Goal: Find specific page/section: Find specific page/section

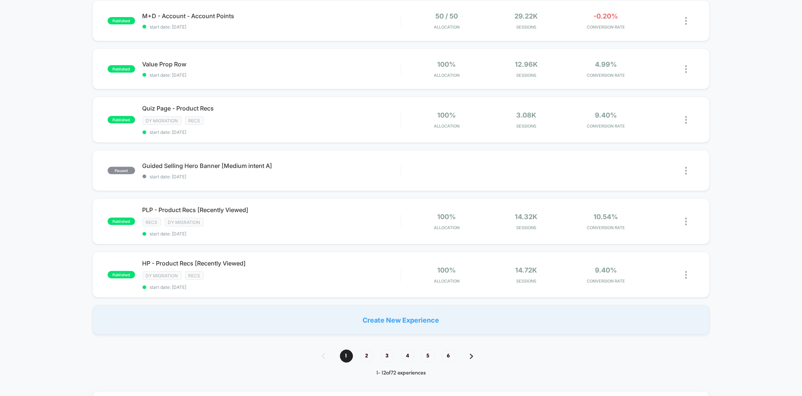
scroll to position [400, 0]
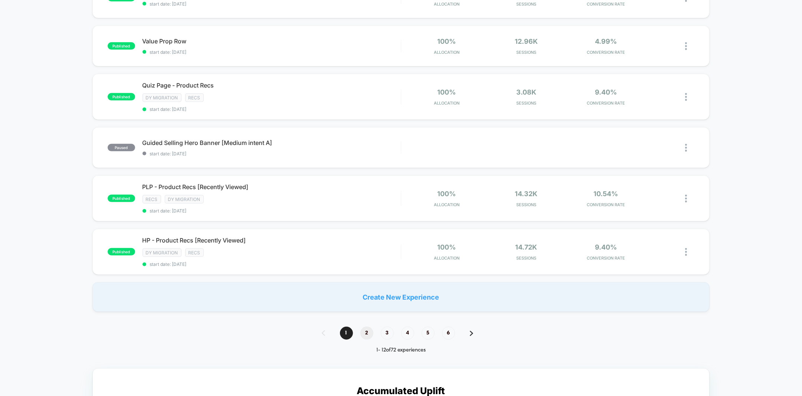
click at [368, 330] on span "2" at bounding box center [366, 333] width 13 height 13
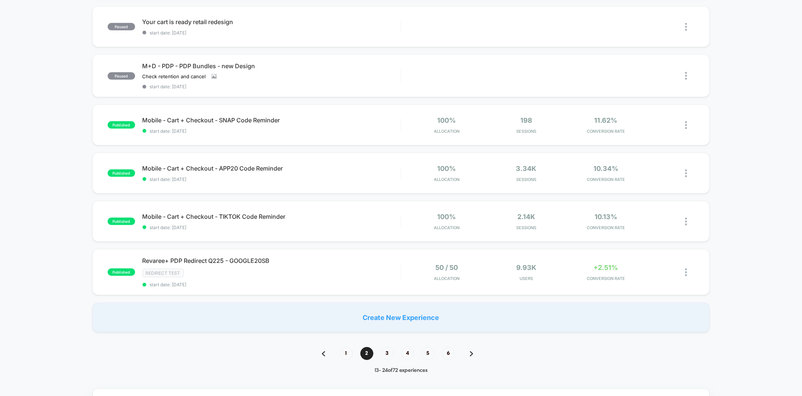
scroll to position [407, 0]
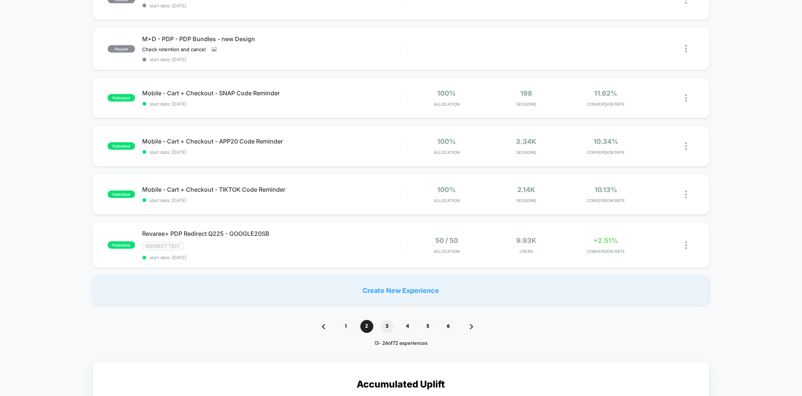
click at [388, 325] on span "3" at bounding box center [387, 326] width 13 height 13
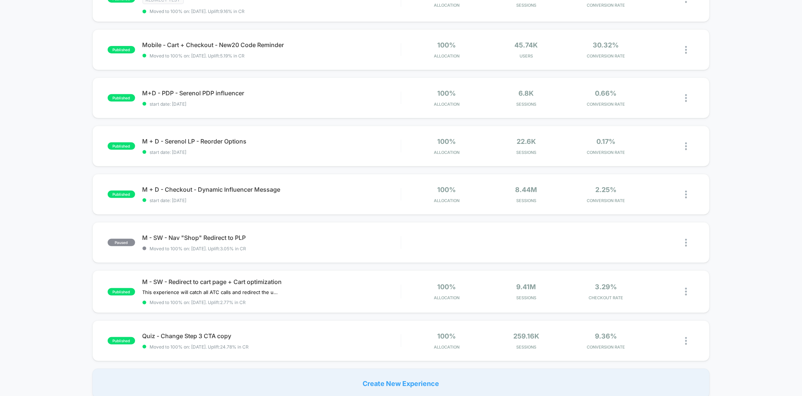
scroll to position [0, 0]
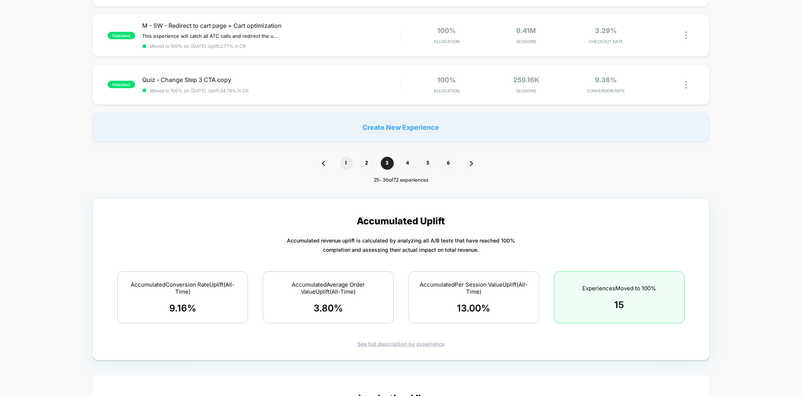
click at [344, 161] on span "1" at bounding box center [346, 163] width 13 height 13
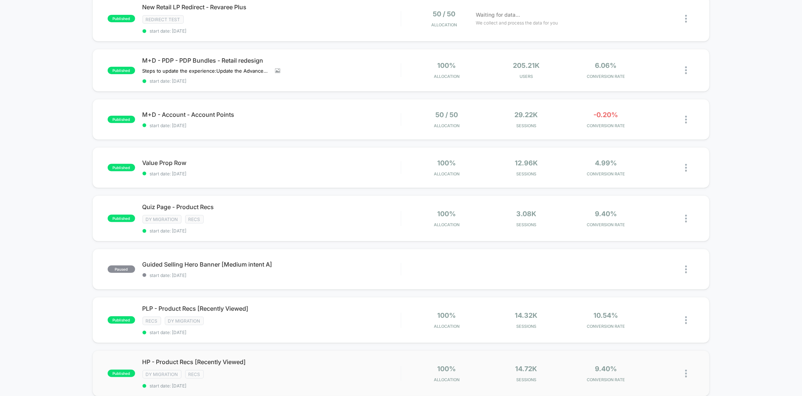
scroll to position [266, 0]
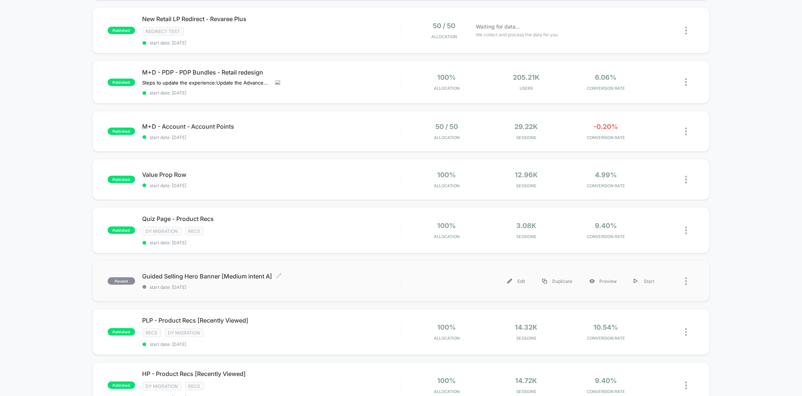
click at [248, 276] on span "Guided Selling Hero Banner [Medium intent A] Click to edit experience details" at bounding box center [272, 276] width 258 height 7
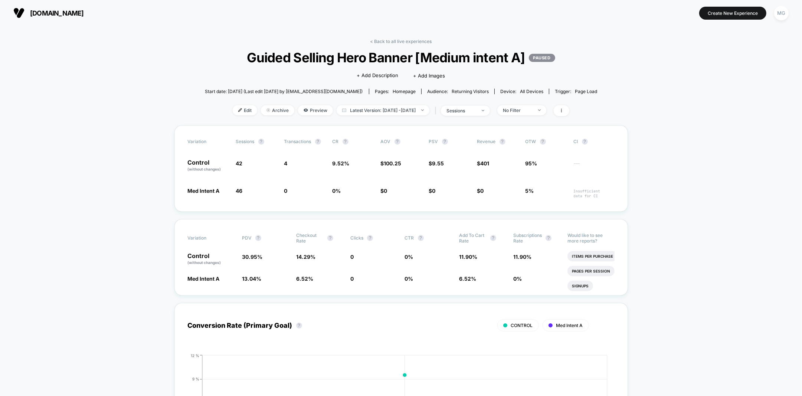
click at [397, 44] on div "< Back to all live experiences Guided Selling Hero Banner [Medium intent A] PAU…" at bounding box center [401, 82] width 393 height 87
click at [402, 41] on link "< Back to all live experiences" at bounding box center [401, 42] width 62 height 6
